Goal: Information Seeking & Learning: Learn about a topic

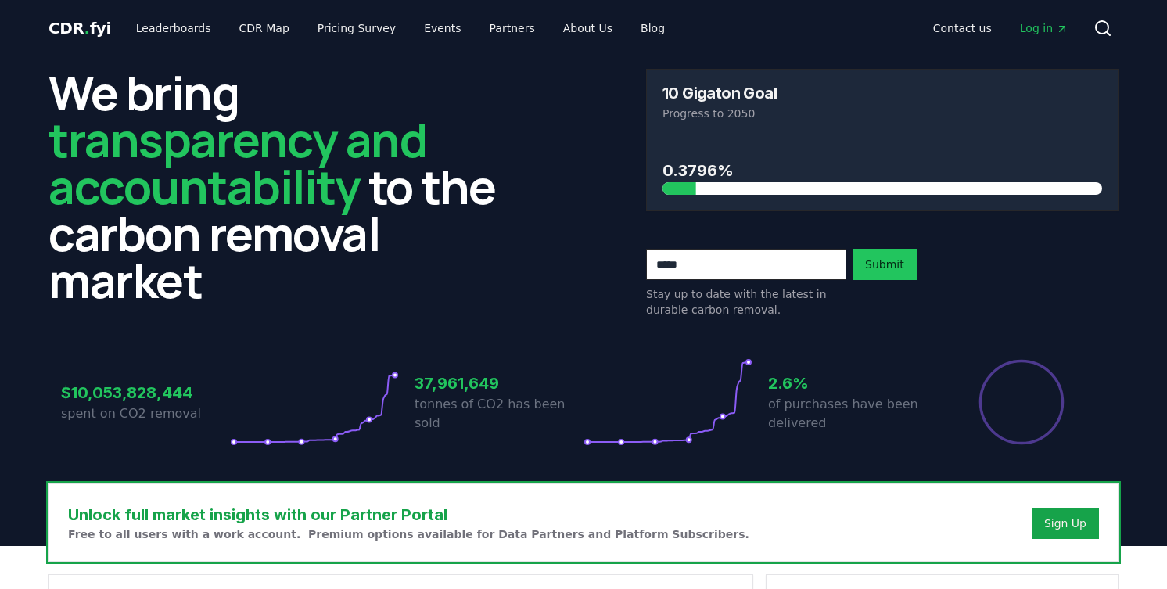
click at [724, 98] on h3 "10 Gigaton Goal" at bounding box center [719, 93] width 114 height 16
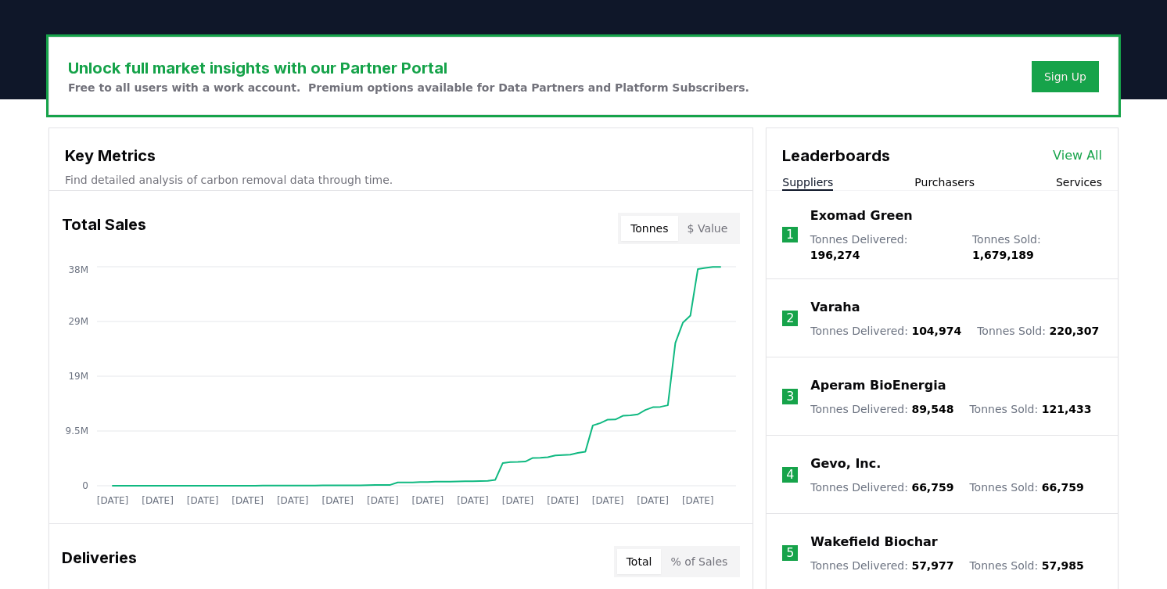
scroll to position [453, 0]
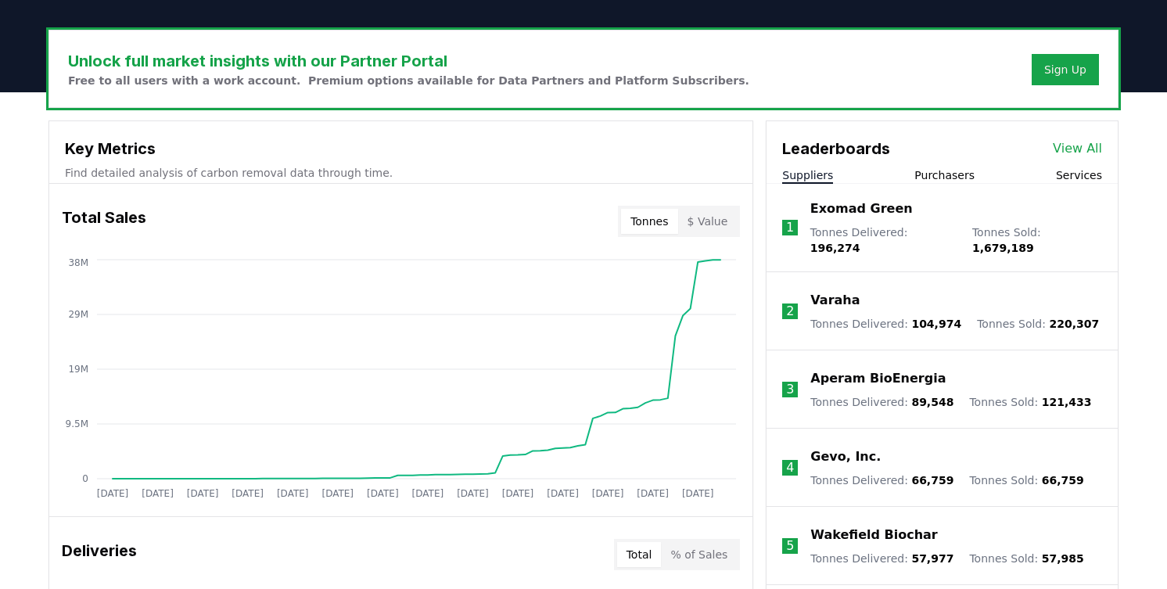
click at [944, 174] on button "Purchasers" at bounding box center [944, 175] width 60 height 16
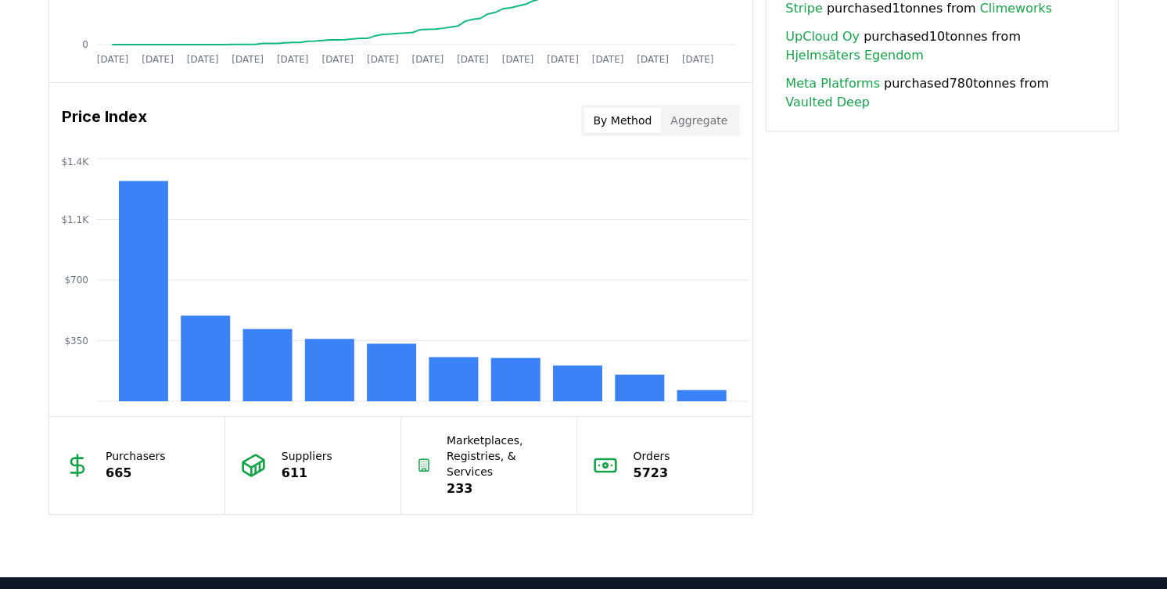
scroll to position [1215, 0]
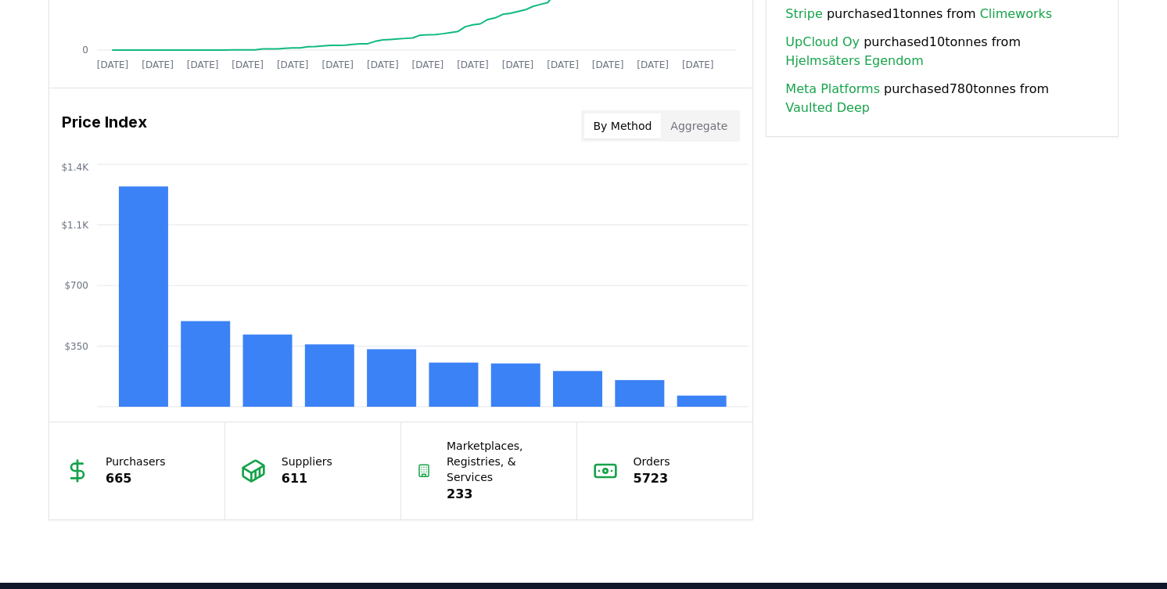
click at [703, 122] on button "Aggregate" at bounding box center [699, 125] width 76 height 25
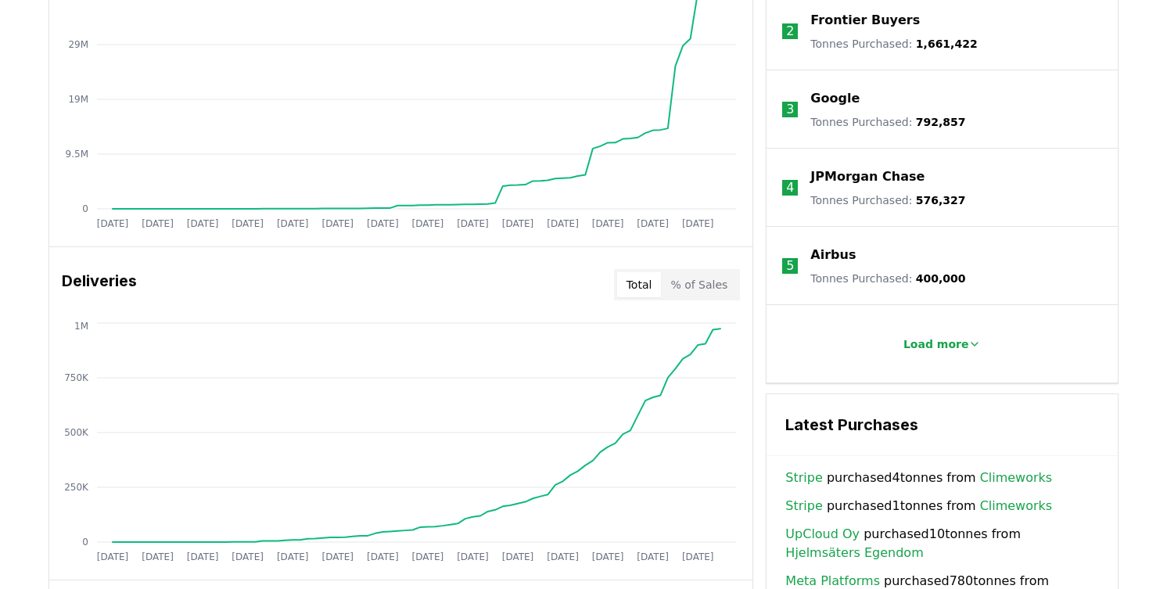
scroll to position [703, 0]
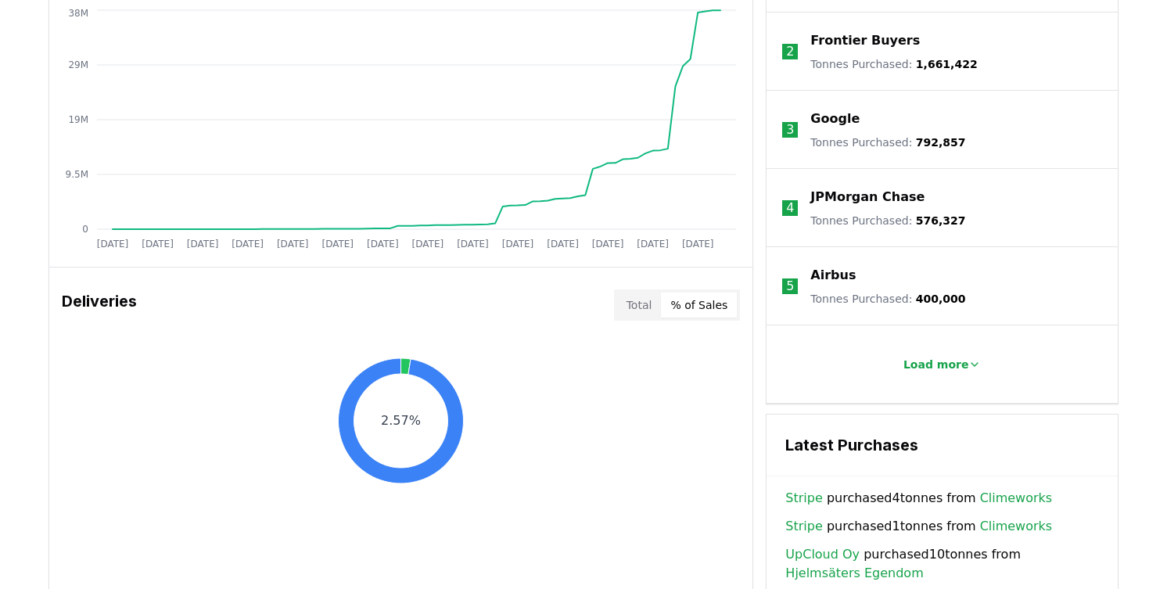
click at [724, 303] on button "% of Sales" at bounding box center [699, 304] width 76 height 25
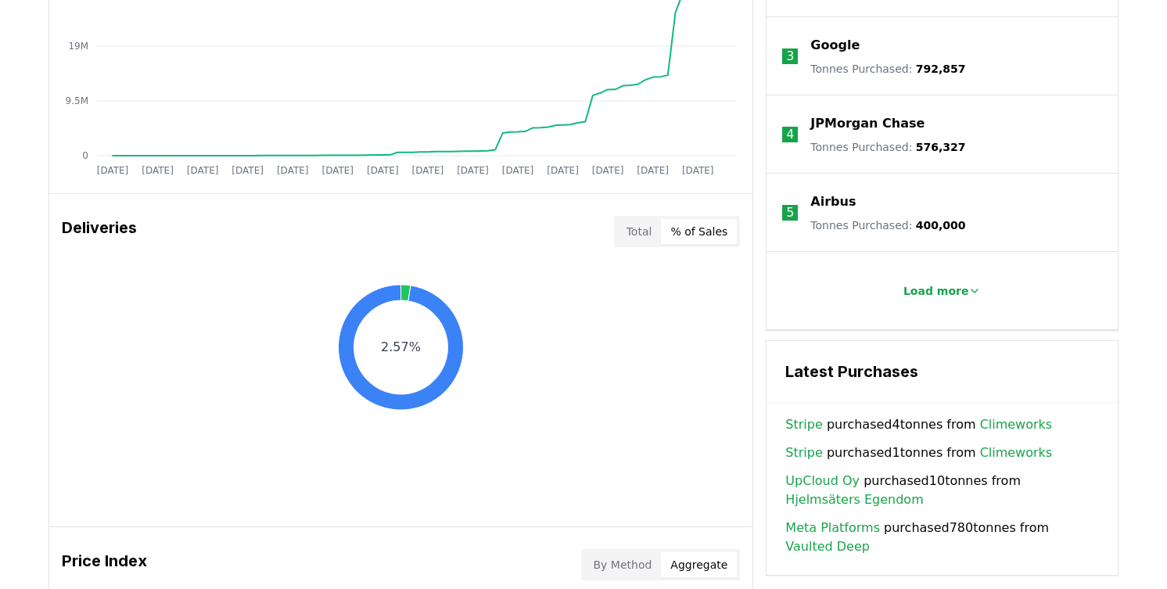
scroll to position [775, 0]
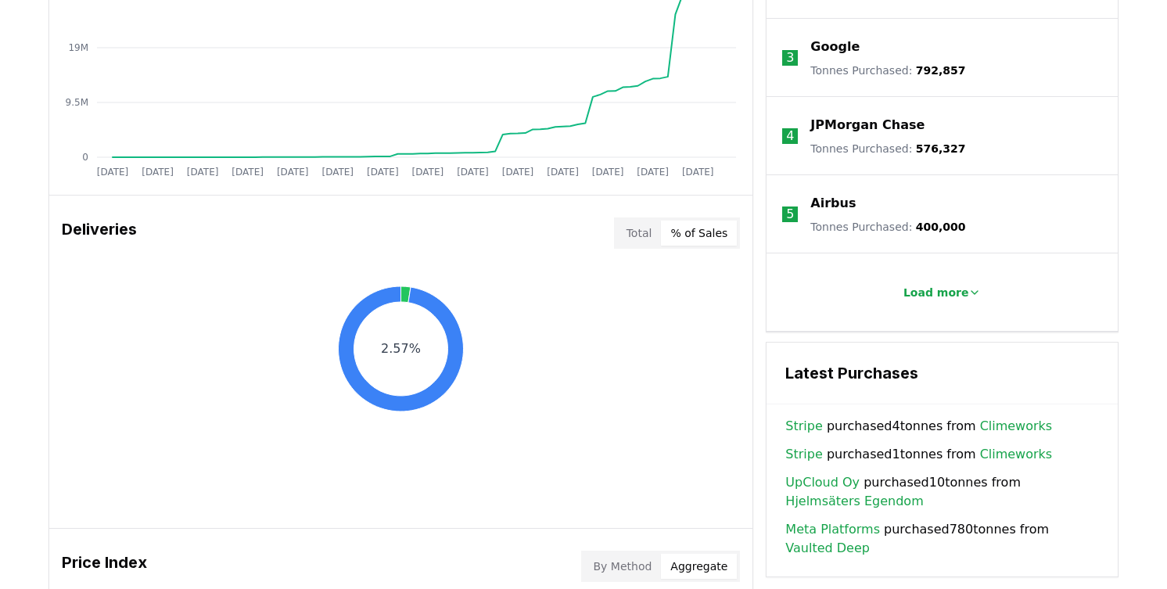
click at [644, 239] on button "Total" at bounding box center [639, 232] width 45 height 25
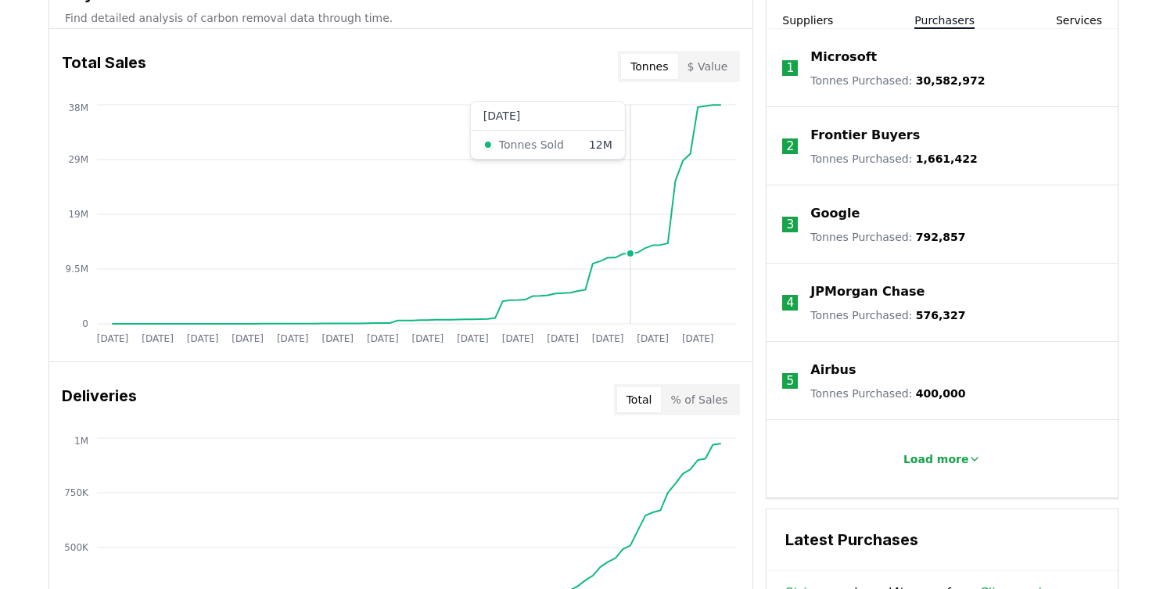
scroll to position [679, 0]
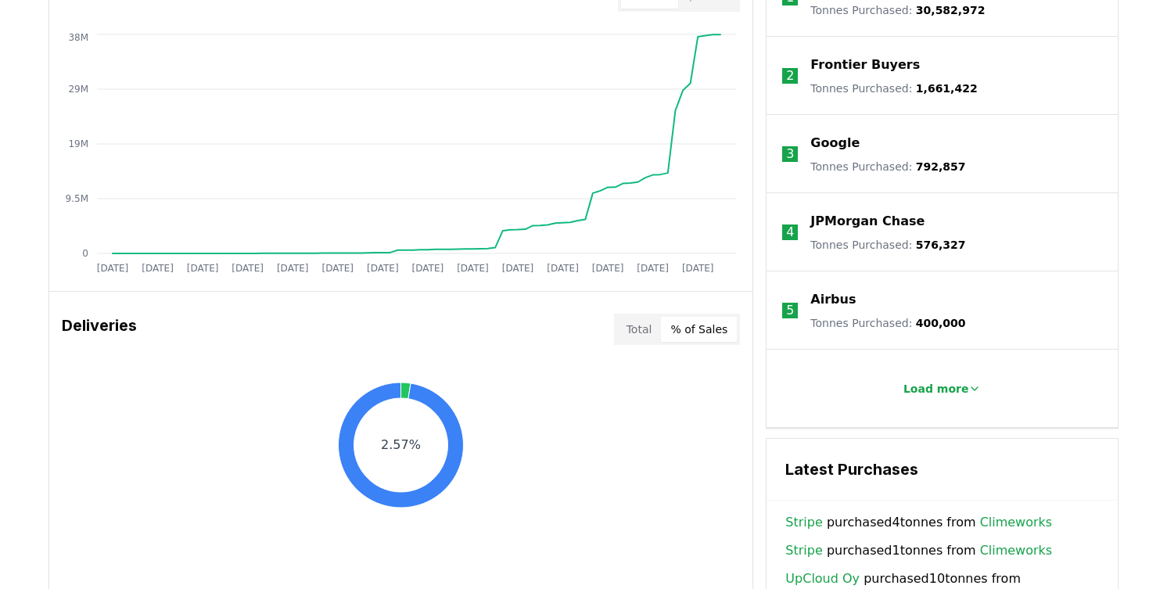
click at [690, 332] on button "% of Sales" at bounding box center [699, 329] width 76 height 25
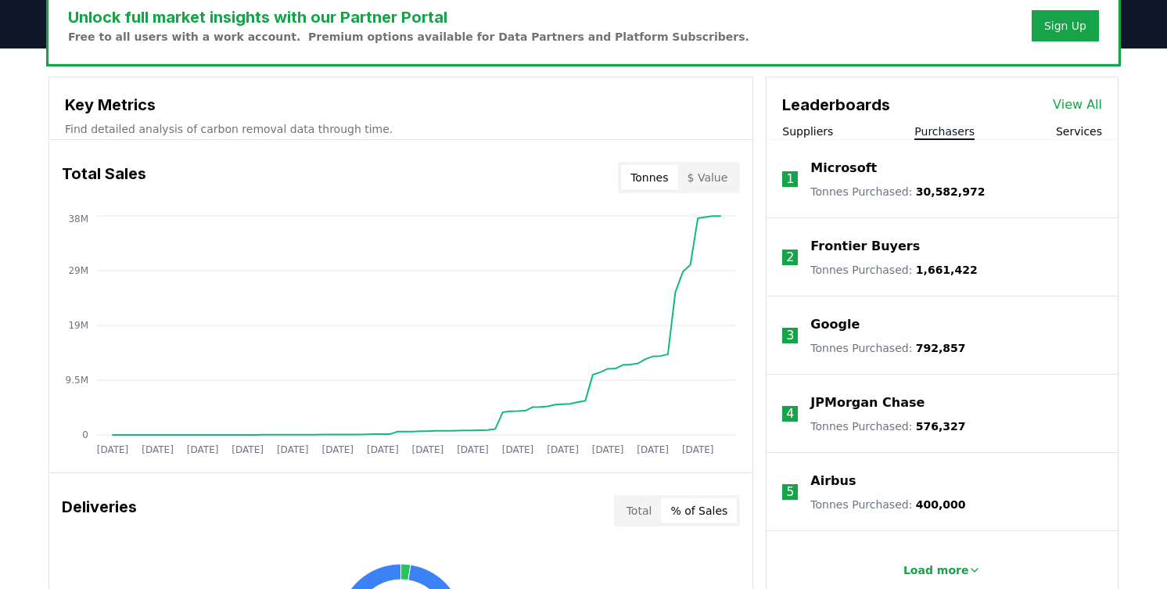
scroll to position [476, 0]
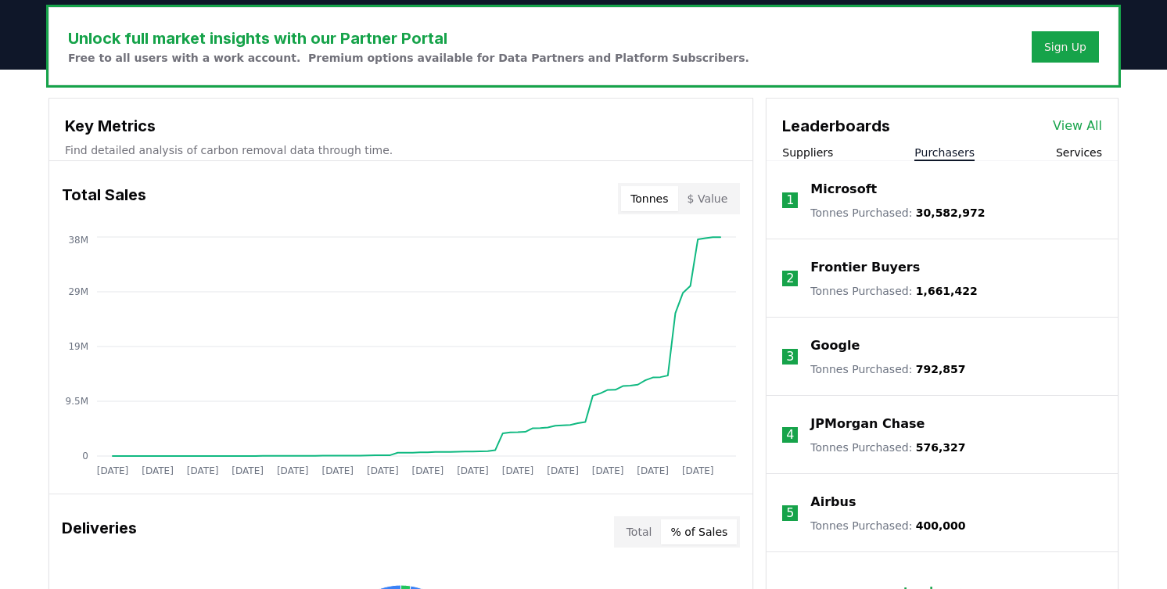
click at [726, 201] on button "$ Value" at bounding box center [707, 198] width 59 height 25
click at [640, 206] on button "Tonnes" at bounding box center [649, 198] width 56 height 25
click at [727, 199] on button "$ Value" at bounding box center [707, 198] width 59 height 25
click at [640, 201] on button "Tonnes" at bounding box center [649, 198] width 56 height 25
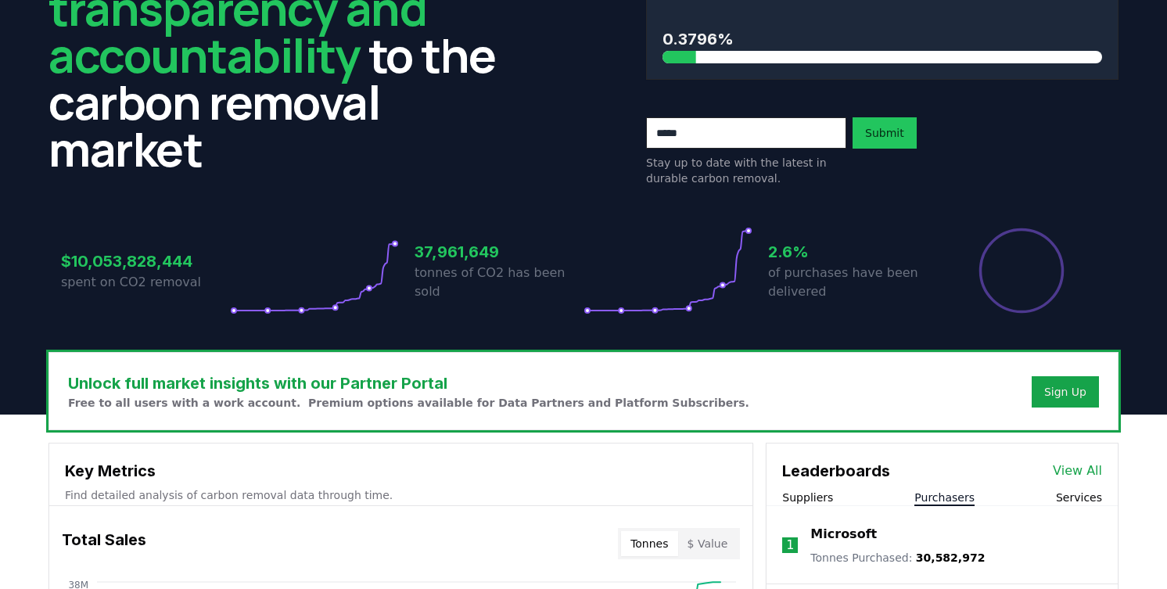
scroll to position [0, 0]
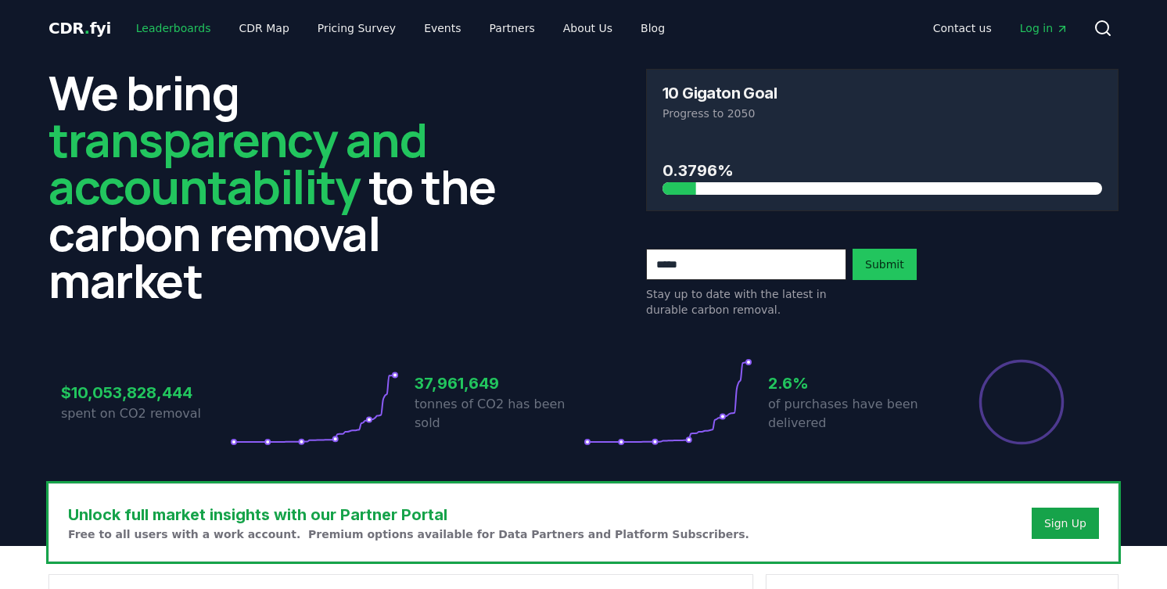
click at [188, 31] on link "Leaderboards" at bounding box center [174, 28] width 100 height 28
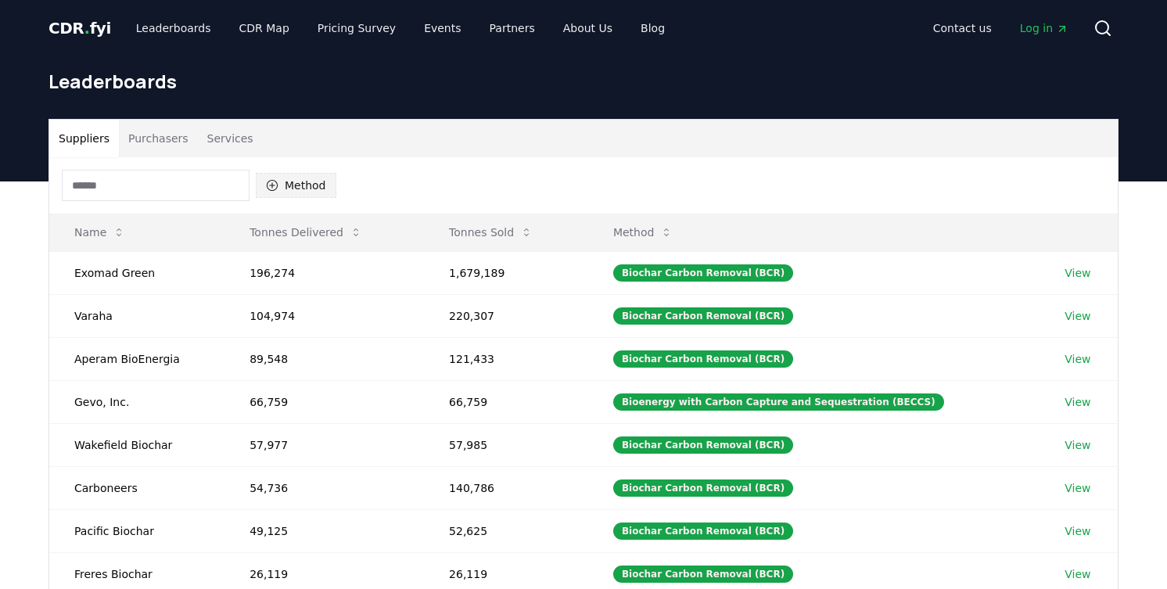
click at [308, 179] on button "Method" at bounding box center [296, 185] width 81 height 25
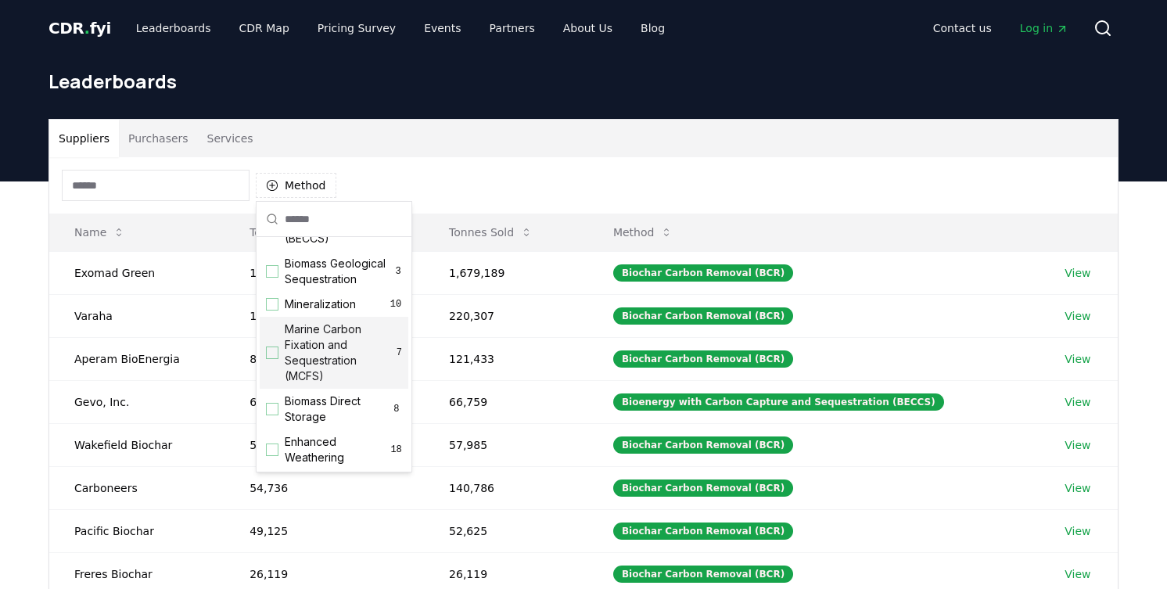
scroll to position [102, 0]
click at [269, 351] on div "Suggestions" at bounding box center [272, 352] width 13 height 13
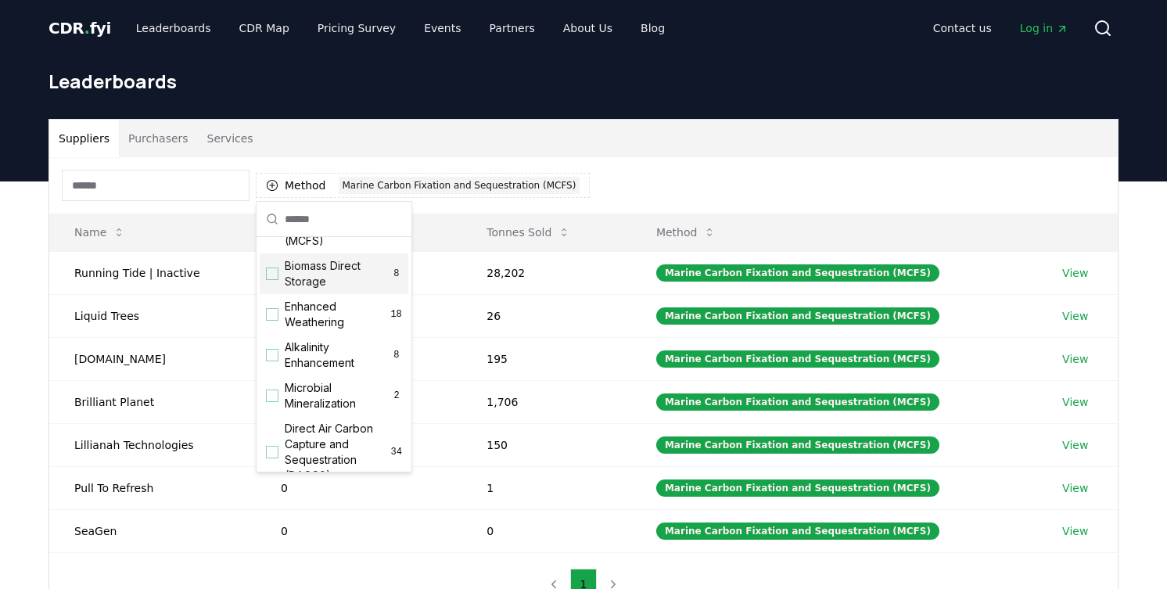
scroll to position [252, 0]
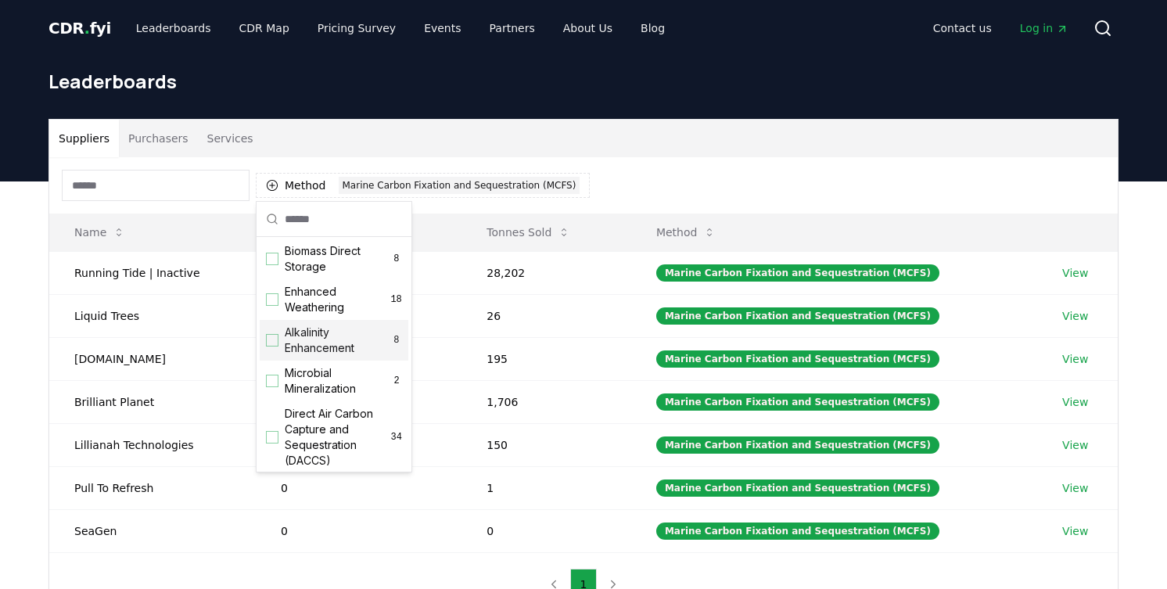
click at [273, 348] on div "Alkalinity Enhancement 8" at bounding box center [334, 340] width 149 height 41
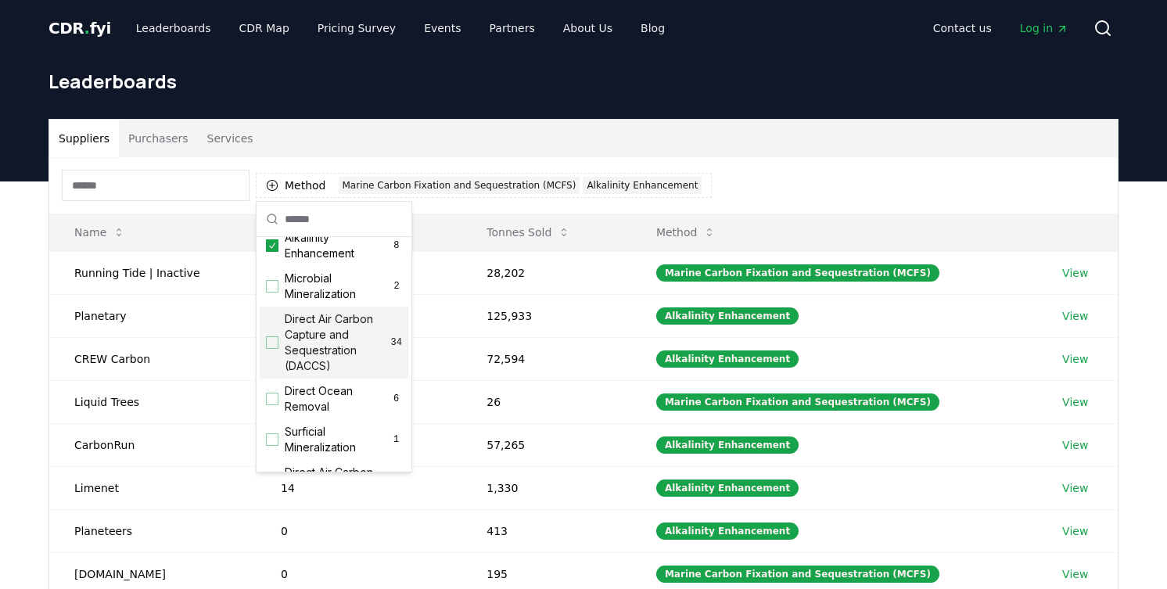
scroll to position [357, 0]
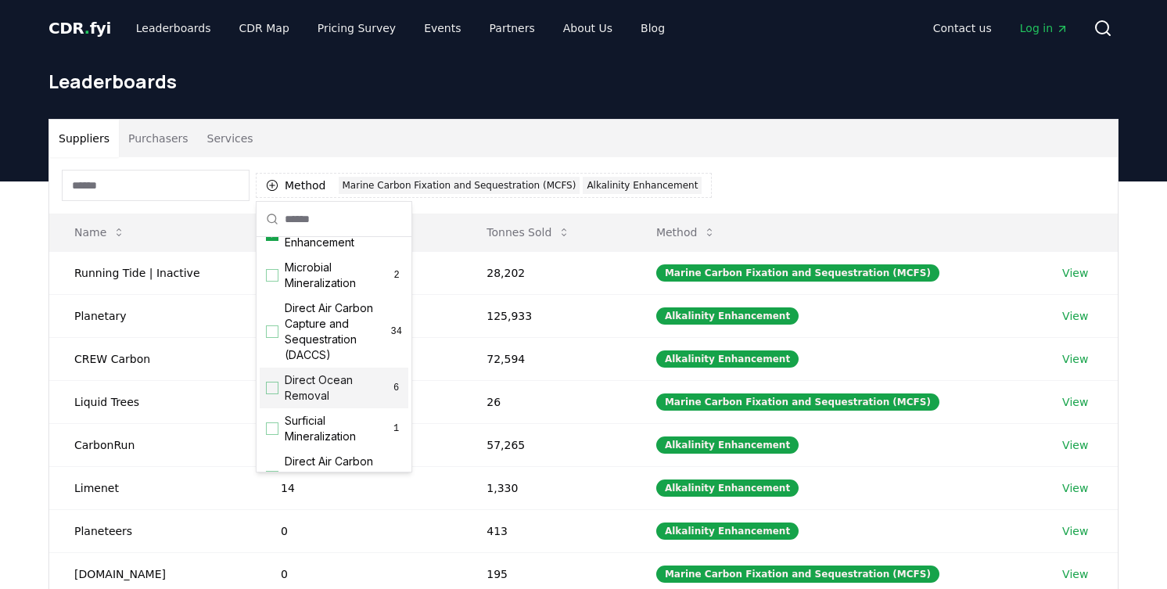
click at [272, 385] on div "Suggestions" at bounding box center [272, 388] width 13 height 13
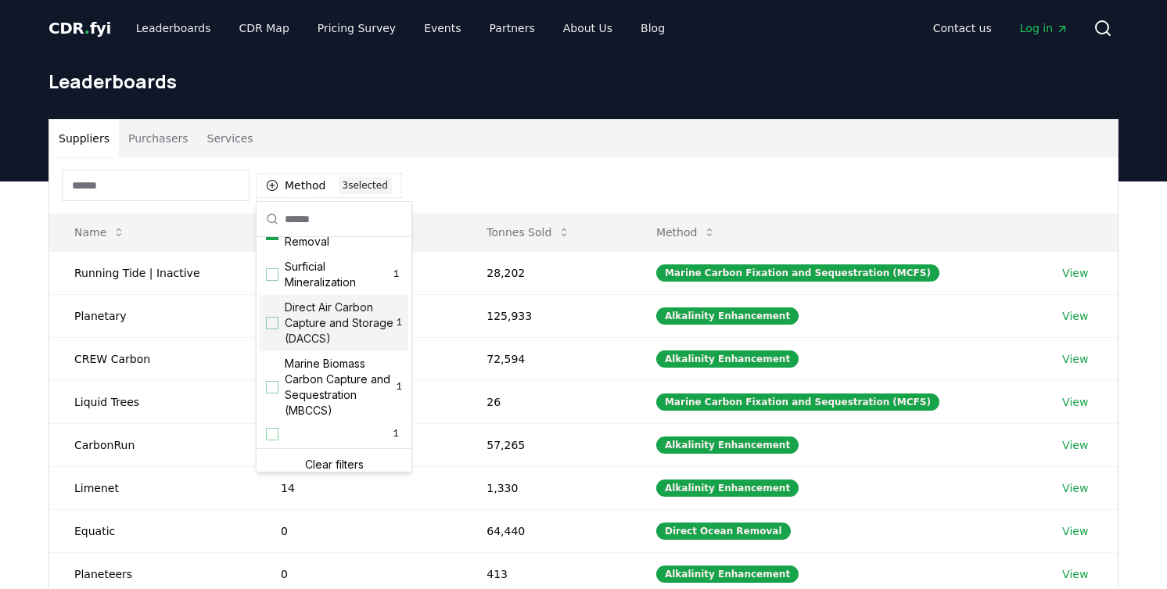
scroll to position [520, 0]
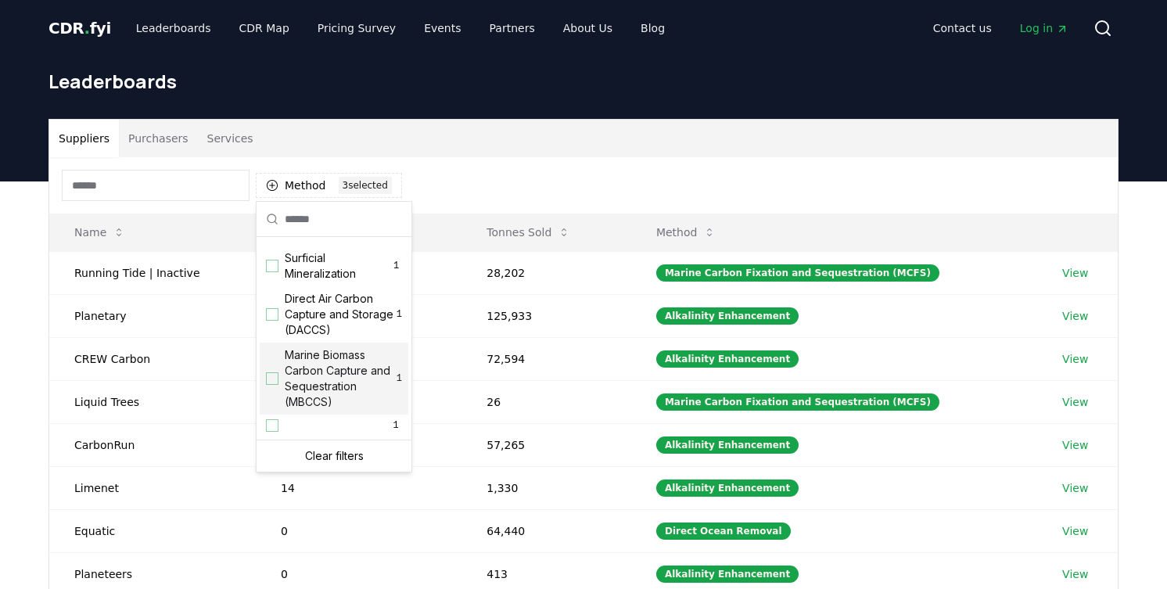
click at [274, 378] on div "Suggestions" at bounding box center [272, 378] width 13 height 13
click at [598, 163] on div "Method 4 4 selected" at bounding box center [583, 185] width 1068 height 56
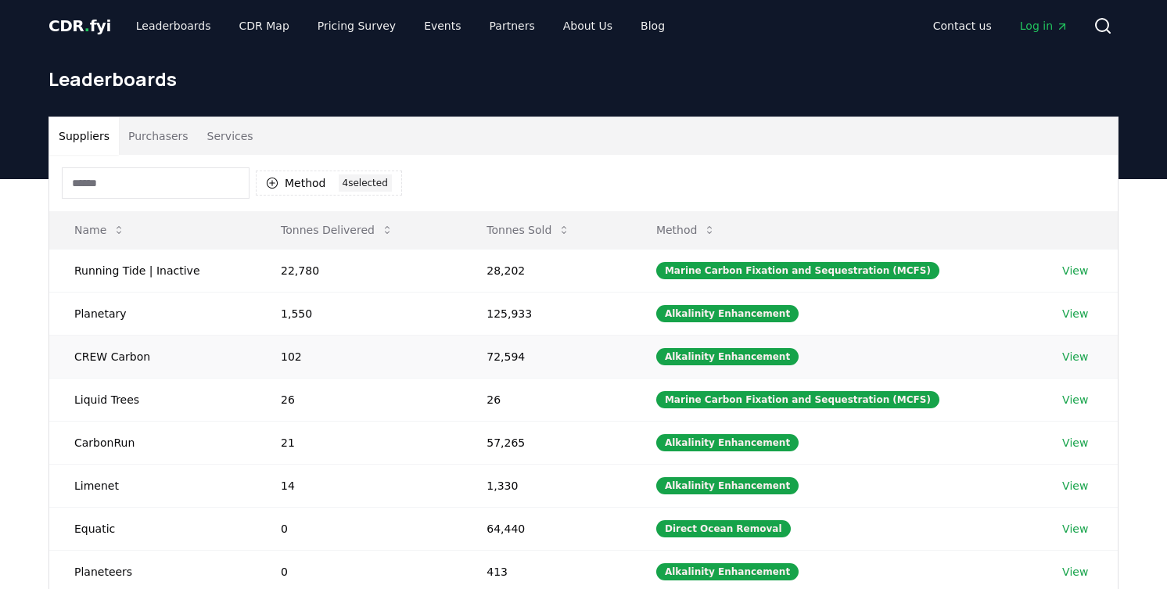
scroll to position [0, 0]
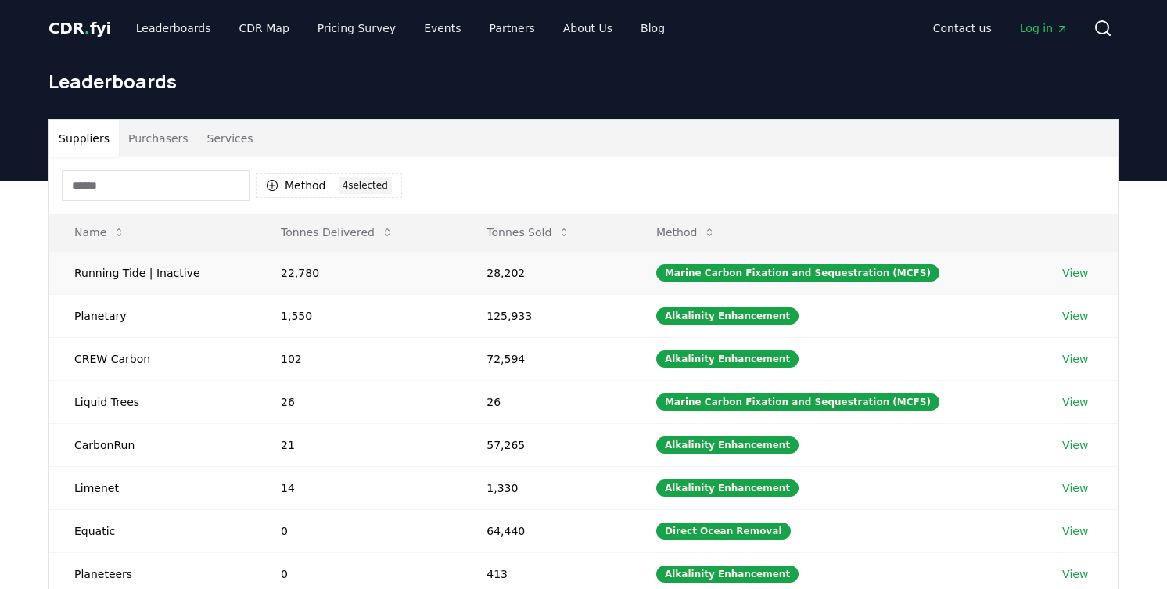
click at [1078, 274] on link "View" at bounding box center [1075, 273] width 26 height 16
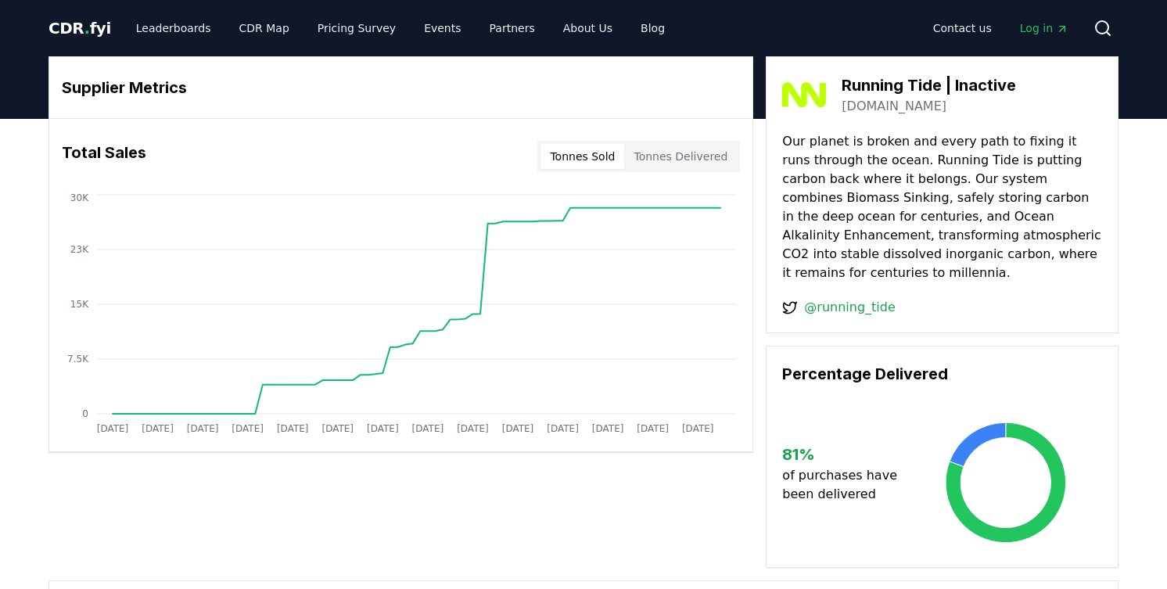
click at [601, 154] on button "Tonnes Sold" at bounding box center [582, 156] width 84 height 25
click at [681, 159] on button "Tonnes Delivered" at bounding box center [680, 156] width 113 height 25
click at [172, 32] on link "Leaderboards" at bounding box center [174, 28] width 100 height 28
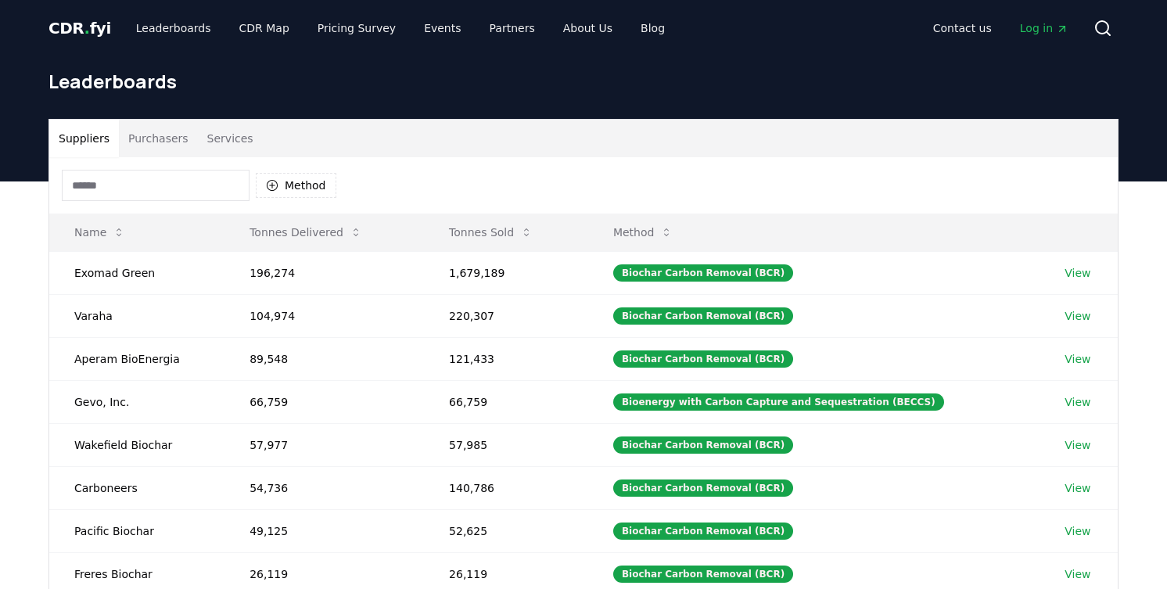
click at [56, 27] on span "CDR . fyi" at bounding box center [79, 28] width 63 height 19
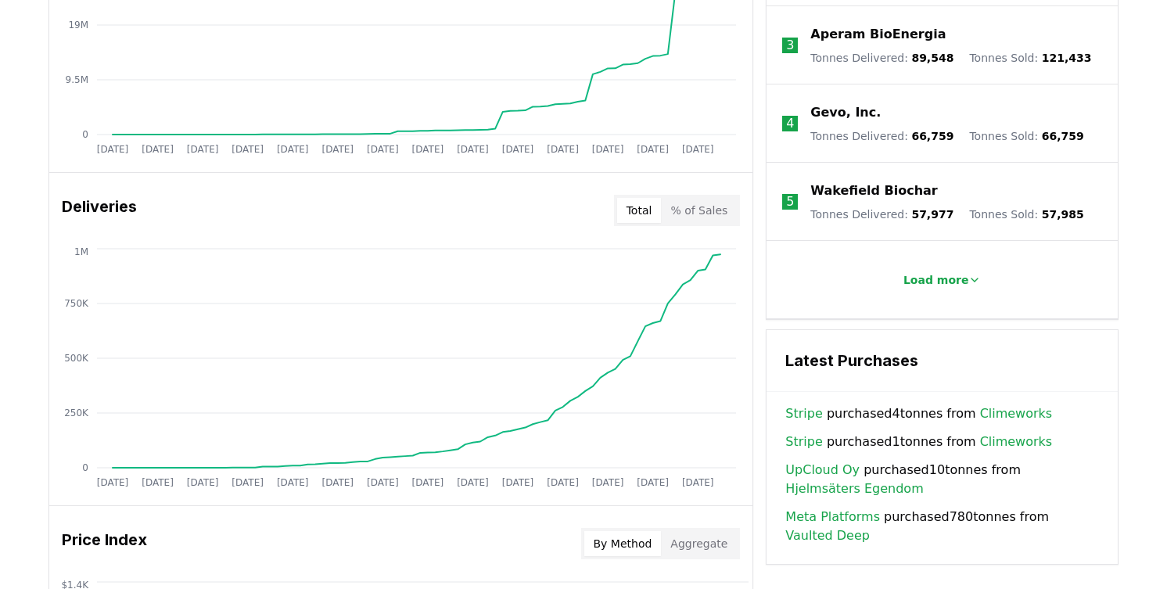
scroll to position [790, 0]
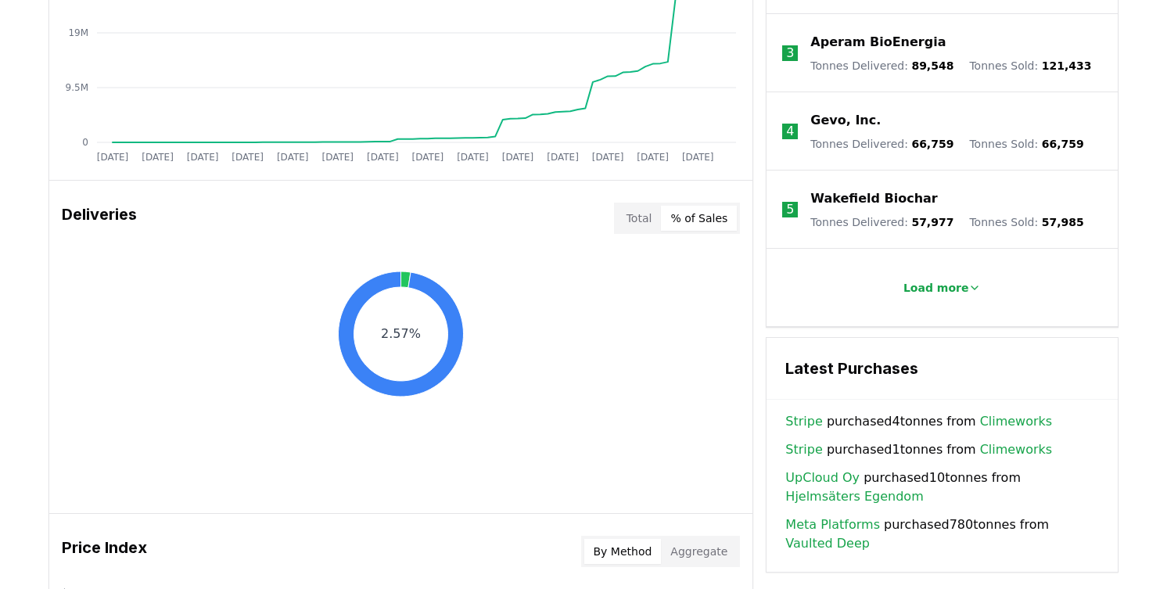
click at [722, 224] on button "% of Sales" at bounding box center [699, 218] width 76 height 25
click at [643, 225] on button "Total" at bounding box center [639, 218] width 45 height 25
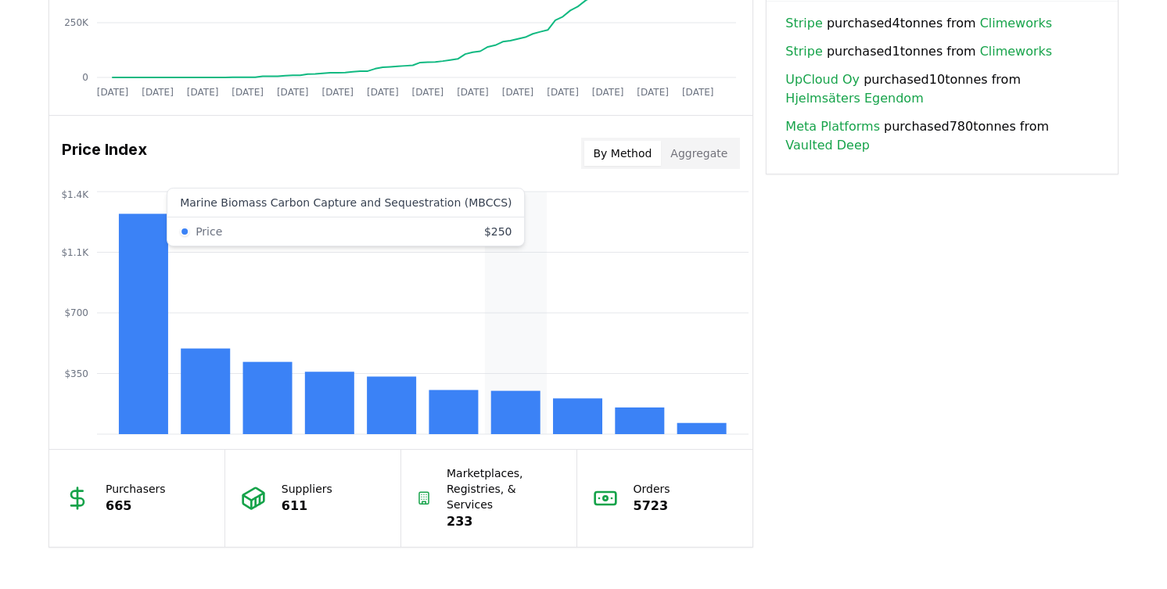
scroll to position [1186, 0]
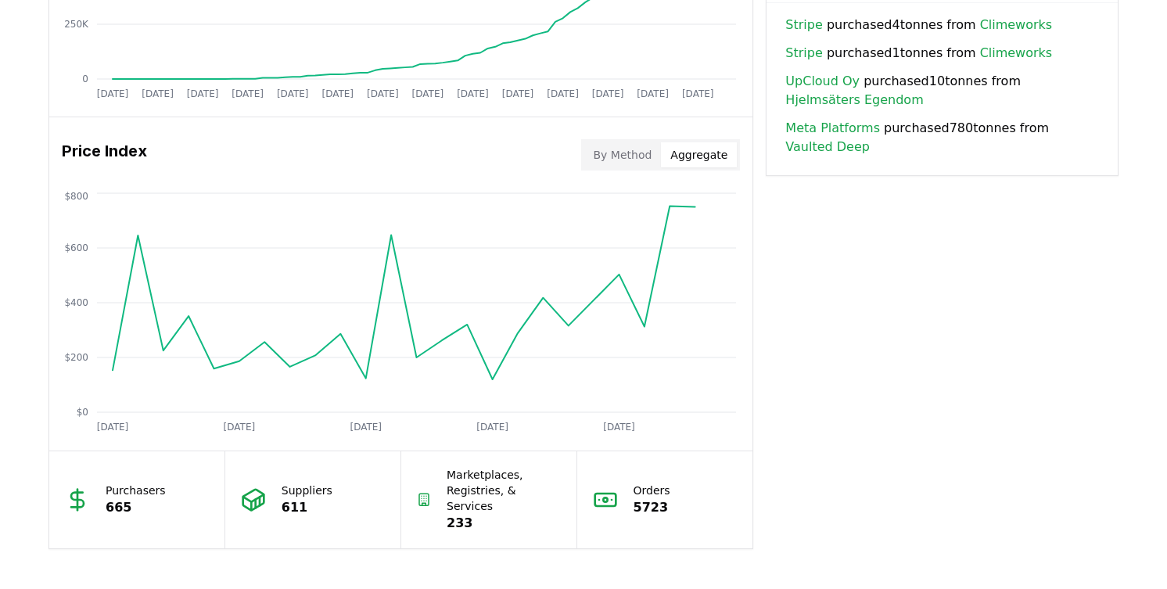
click at [704, 160] on button "Aggregate" at bounding box center [699, 154] width 76 height 25
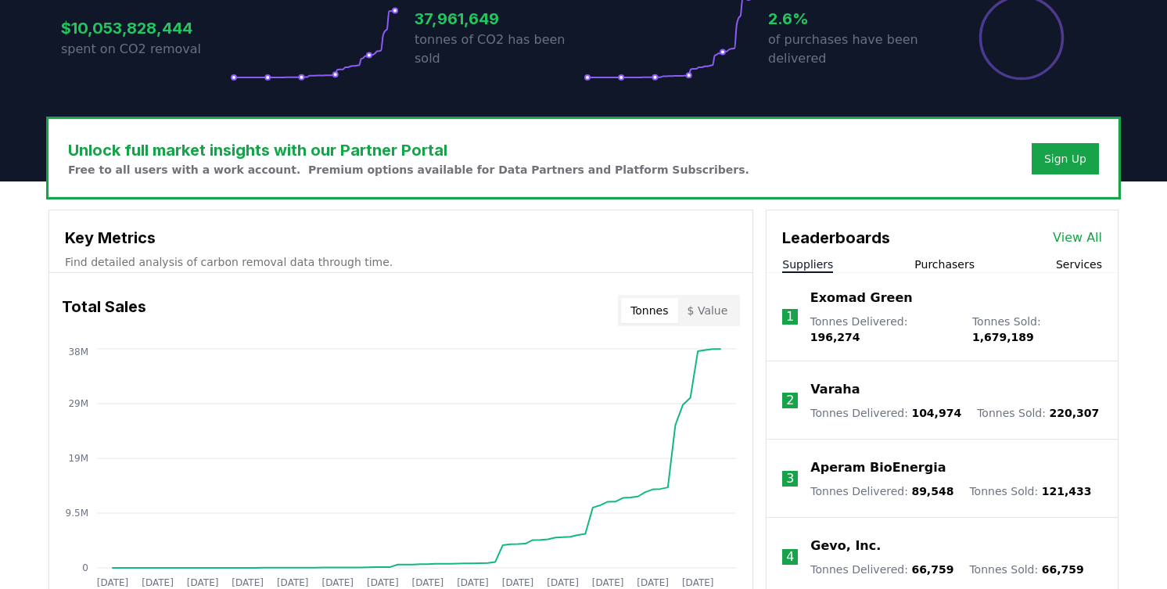
scroll to position [0, 0]
